Goal: Task Accomplishment & Management: Use online tool/utility

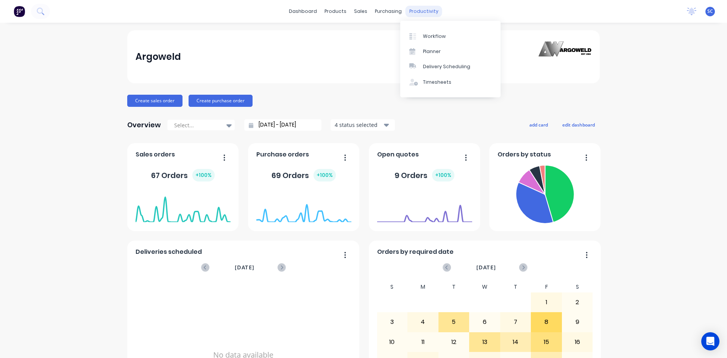
click at [420, 8] on div "productivity" at bounding box center [424, 11] width 37 height 11
click at [443, 82] on div "Timesheets" at bounding box center [437, 82] width 28 height 7
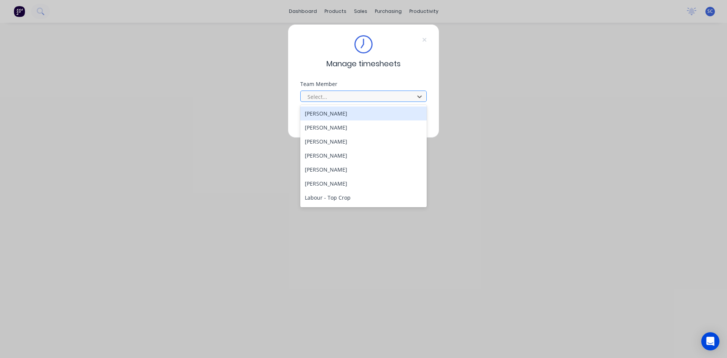
click at [344, 93] on div at bounding box center [359, 96] width 104 height 9
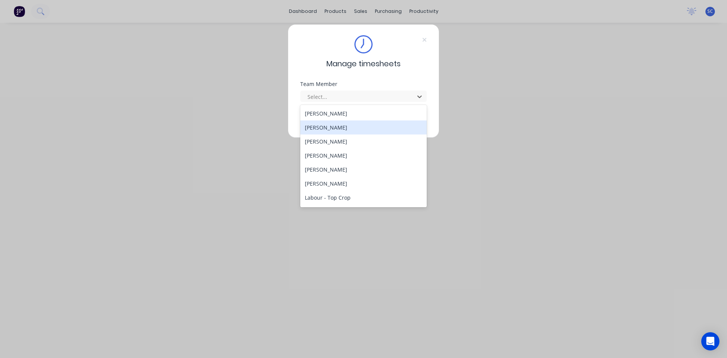
scroll to position [209, 0]
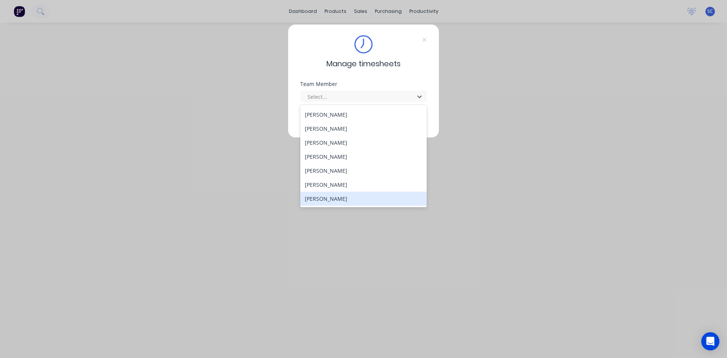
click at [358, 201] on div "[PERSON_NAME]" at bounding box center [363, 199] width 126 height 14
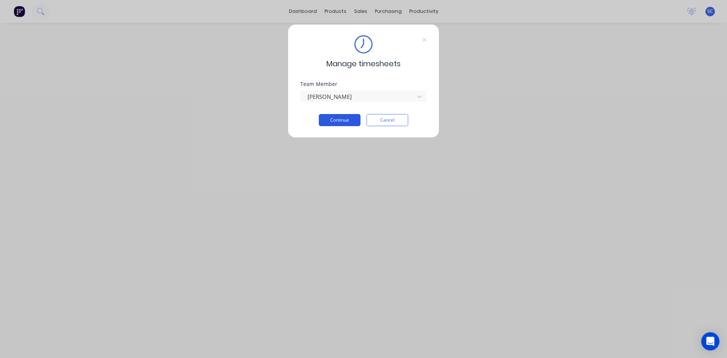
click at [340, 122] on button "Continue" at bounding box center [340, 120] width 42 height 12
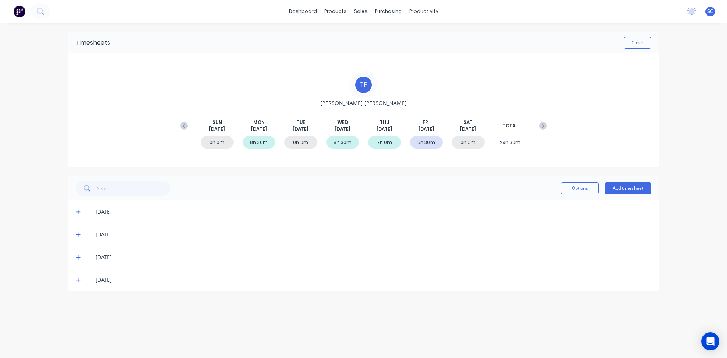
click at [78, 282] on icon at bounding box center [78, 280] width 5 height 5
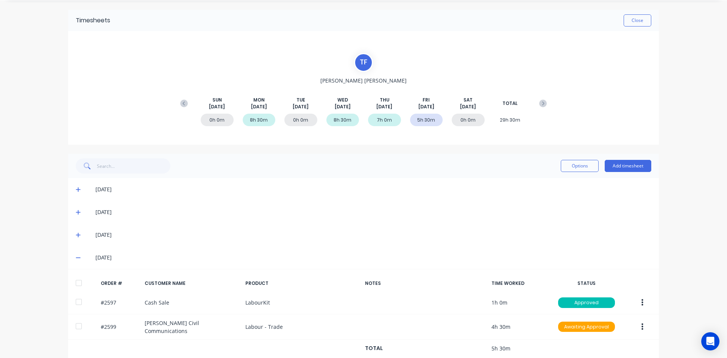
scroll to position [34, 0]
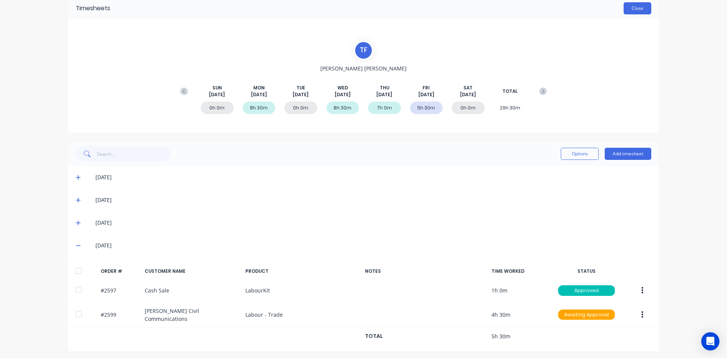
click at [632, 8] on button "Close" at bounding box center [638, 8] width 28 height 12
